Goal: Transaction & Acquisition: Download file/media

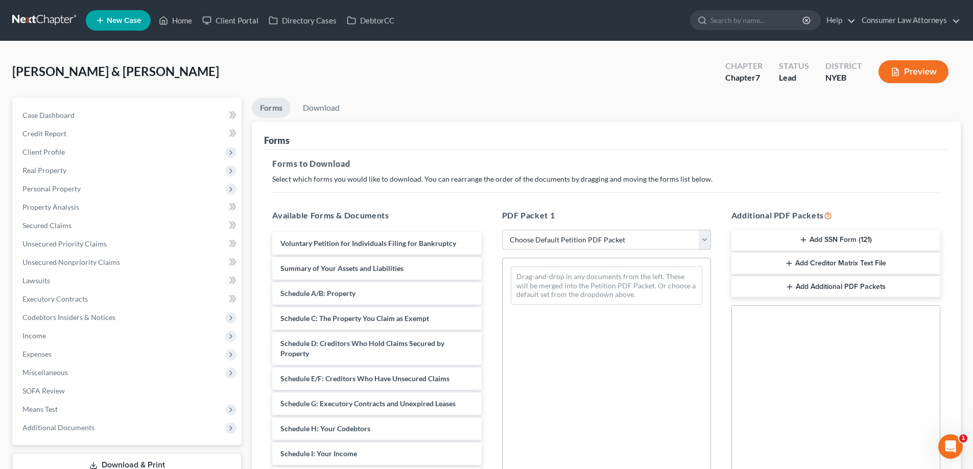
click at [565, 238] on select "Choose Default Petition PDF Packet Complete Bankruptcy Petition (all forms and …" at bounding box center [606, 240] width 209 height 20
click at [67, 266] on span "Unsecured Nonpriority Claims" at bounding box center [71, 262] width 98 height 9
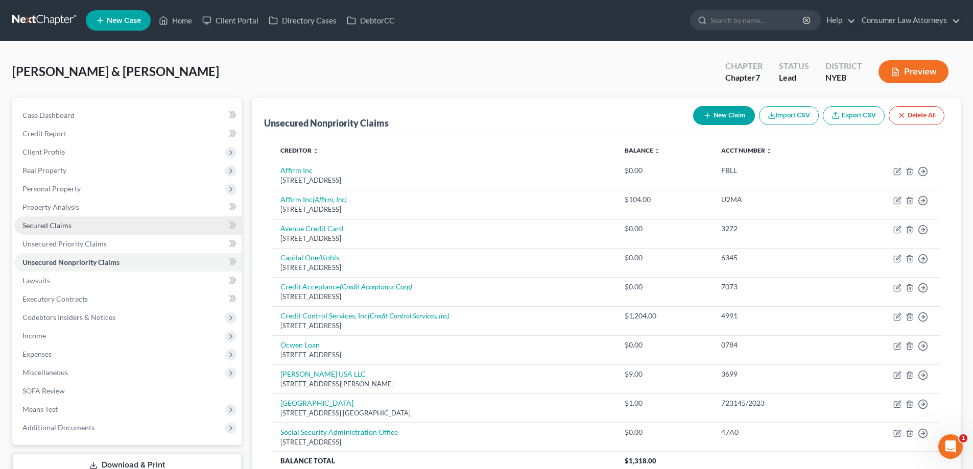
click at [44, 226] on span "Secured Claims" at bounding box center [46, 225] width 49 height 9
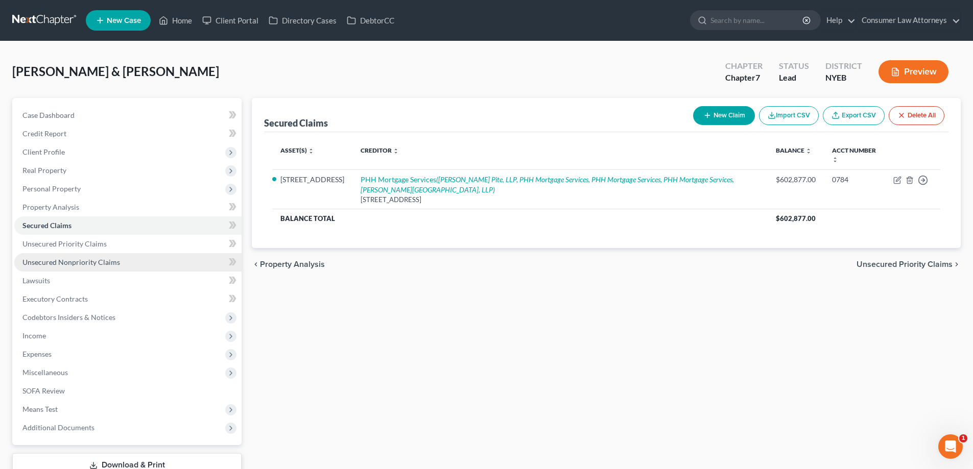
click at [75, 262] on span "Unsecured Nonpriority Claims" at bounding box center [71, 262] width 98 height 9
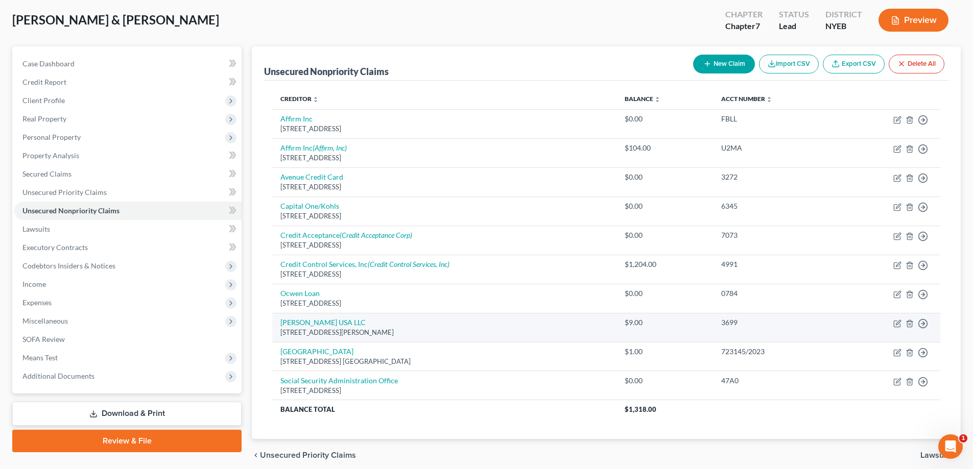
scroll to position [93, 0]
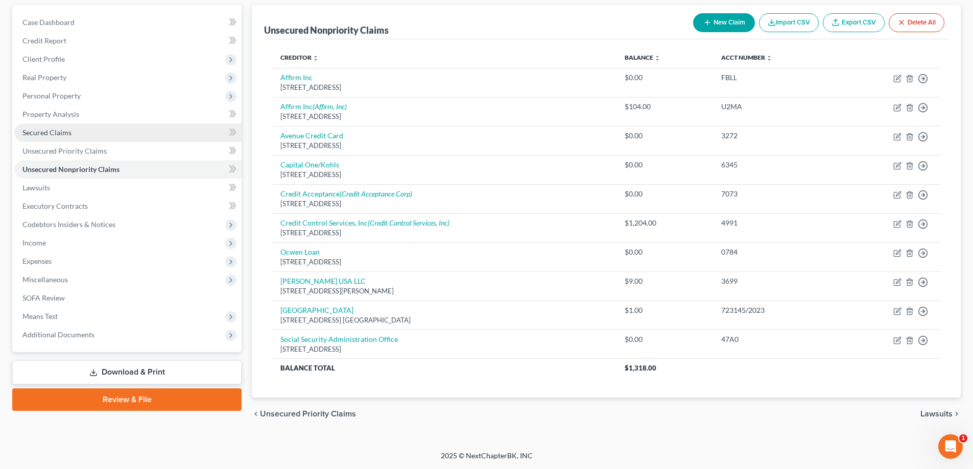
click at [44, 135] on span "Secured Claims" at bounding box center [46, 132] width 49 height 9
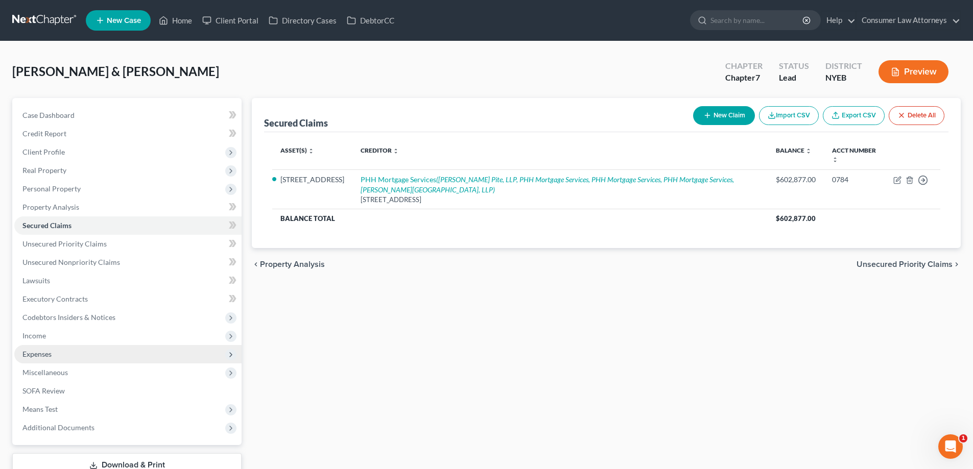
click at [26, 358] on span "Expenses" at bounding box center [36, 354] width 29 height 9
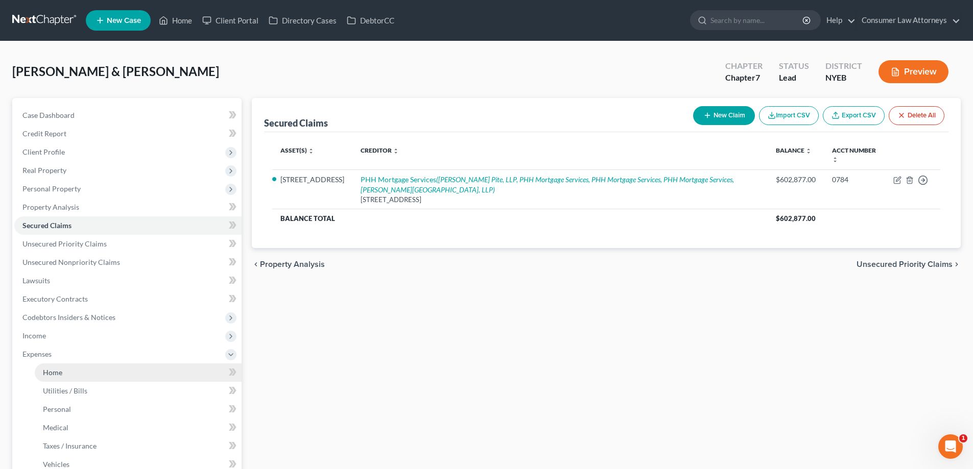
click at [60, 378] on link "Home" at bounding box center [138, 373] width 207 height 18
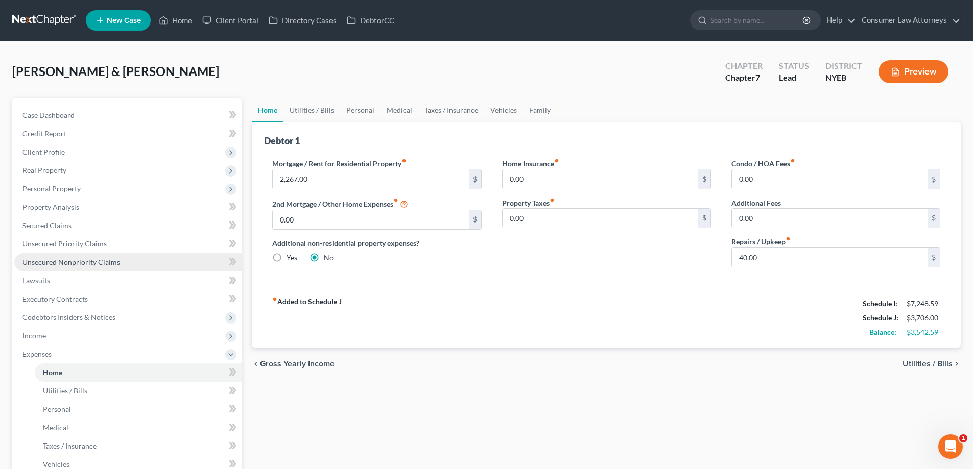
click at [90, 265] on span "Unsecured Nonpriority Claims" at bounding box center [71, 262] width 98 height 9
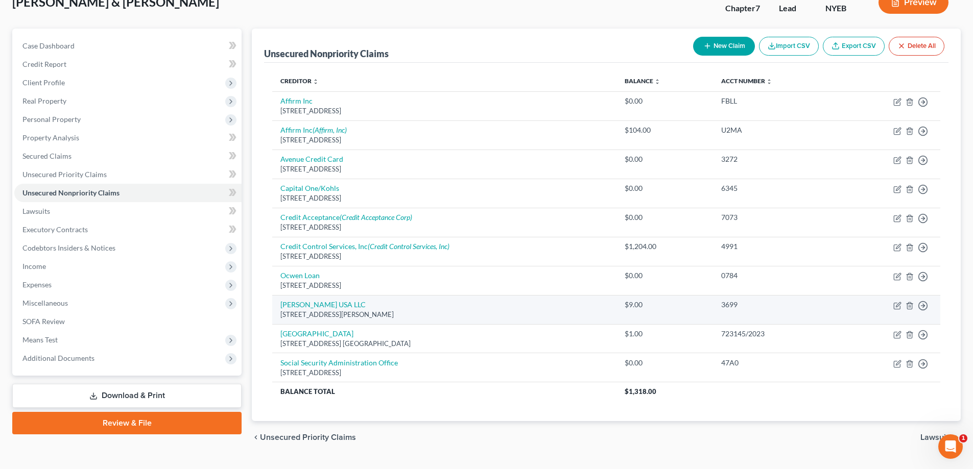
scroll to position [93, 0]
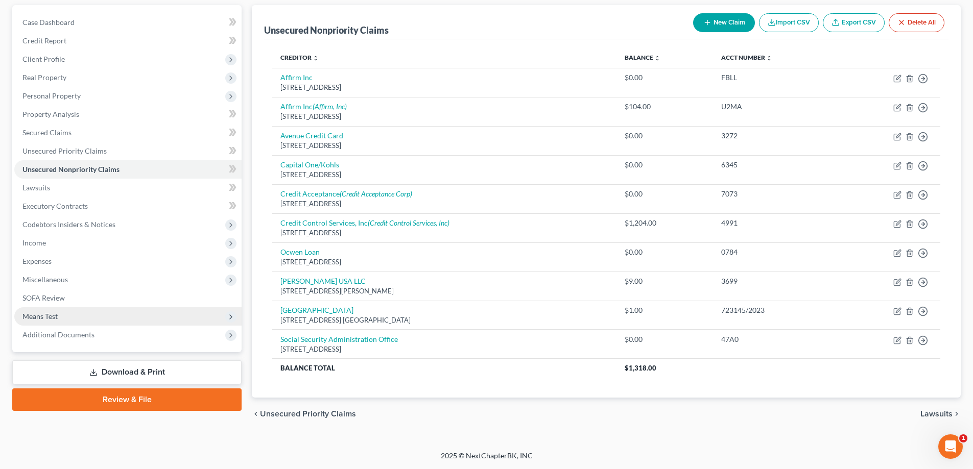
click at [46, 316] on span "Means Test" at bounding box center [39, 316] width 35 height 9
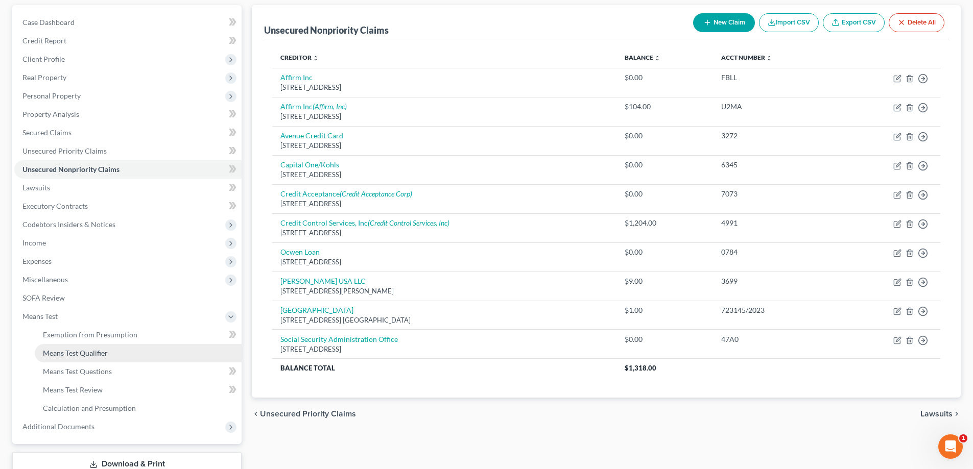
click at [101, 356] on span "Means Test Qualifier" at bounding box center [75, 353] width 65 height 9
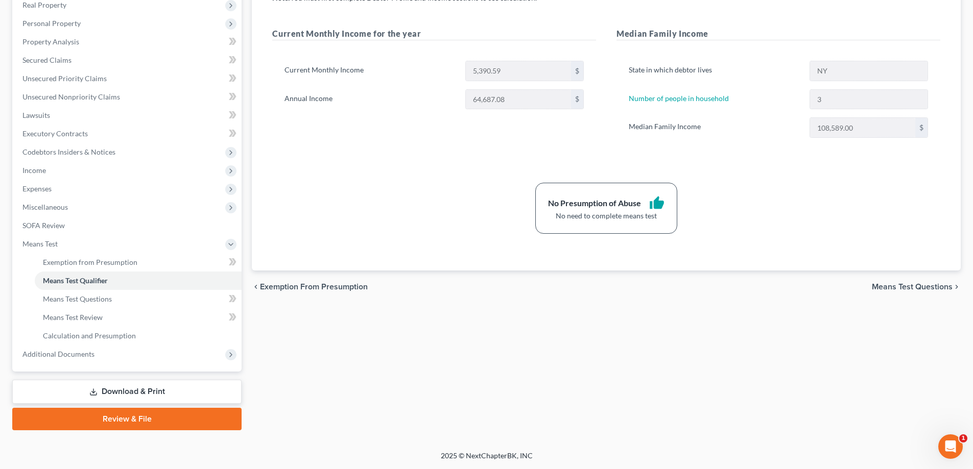
click at [111, 398] on link "Download & Print" at bounding box center [126, 392] width 229 height 24
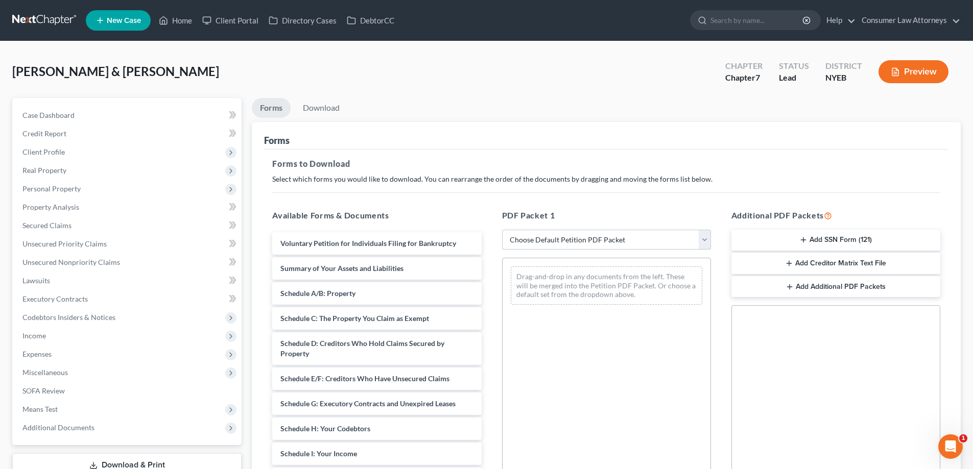
drag, startPoint x: 614, startPoint y: 237, endPoint x: 586, endPoint y: 248, distance: 30.1
click at [611, 238] on select "Choose Default Petition PDF Packet Complete Bankruptcy Petition (all forms and …" at bounding box center [606, 240] width 209 height 20
select select "0"
click at [502, 230] on select "Choose Default Petition PDF Packet Complete Bankruptcy Petition (all forms and …" at bounding box center [606, 240] width 209 height 20
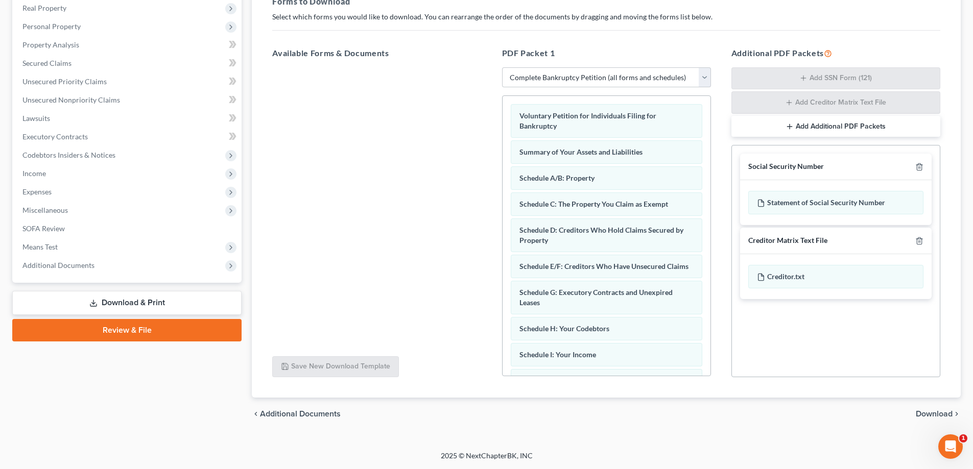
drag, startPoint x: 931, startPoint y: 412, endPoint x: 938, endPoint y: 427, distance: 16.9
click at [931, 412] on span "Download" at bounding box center [933, 414] width 37 height 8
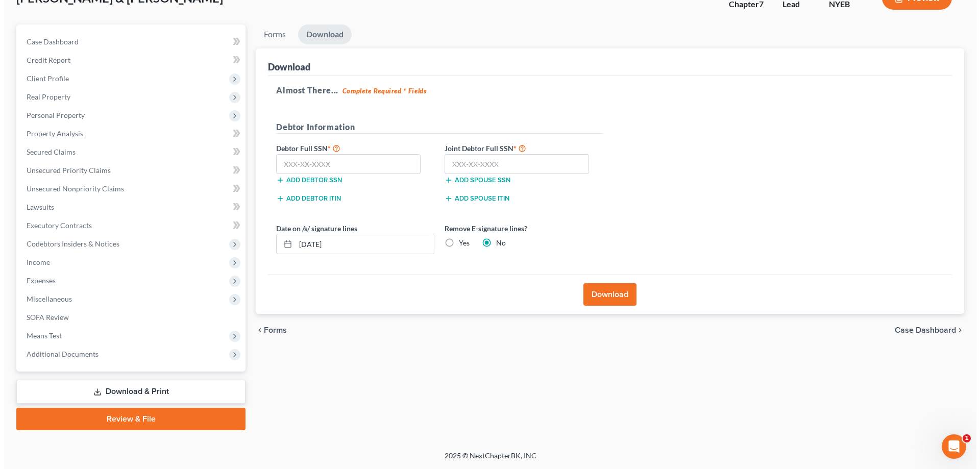
scroll to position [74, 0]
click at [308, 165] on input "text" at bounding box center [344, 164] width 144 height 20
type input "087-60-0347"
click at [466, 169] on input "text" at bounding box center [513, 164] width 144 height 20
type input "088-64-6095"
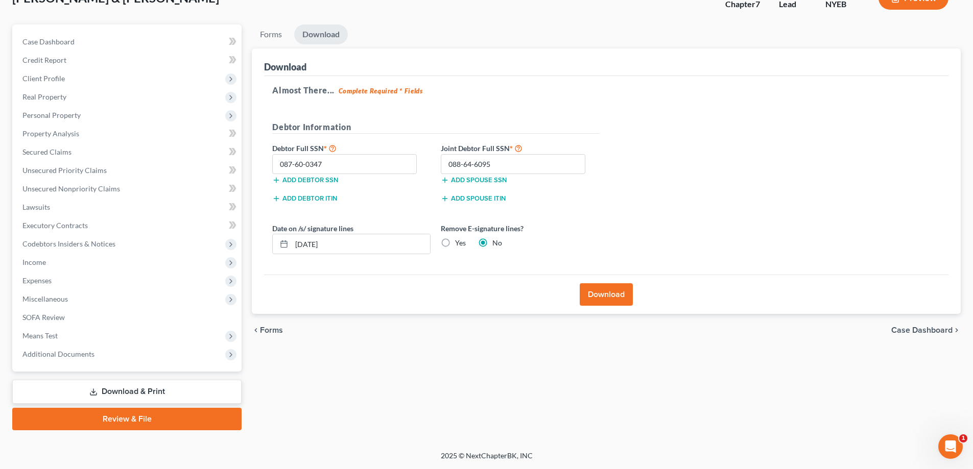
click at [603, 294] on button "Download" at bounding box center [606, 294] width 53 height 22
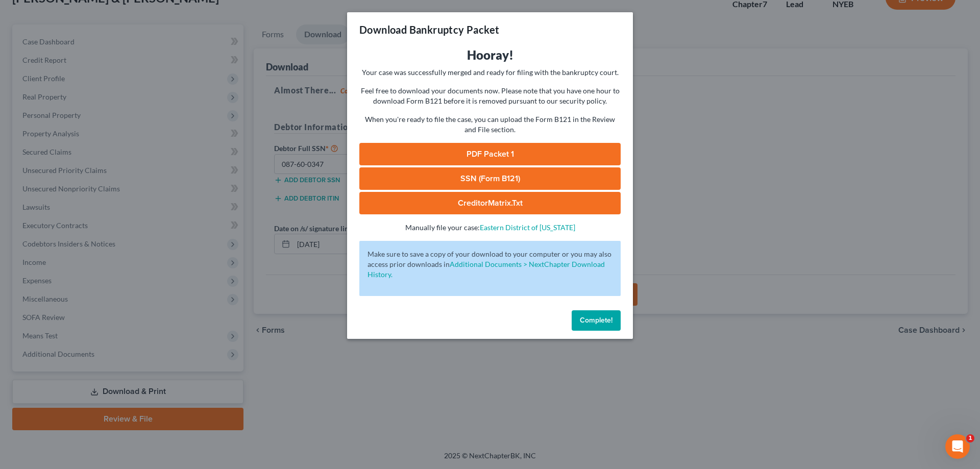
click at [601, 182] on link "SSN (Form B121)" at bounding box center [489, 178] width 261 height 22
